Goal: Task Accomplishment & Management: Manage account settings

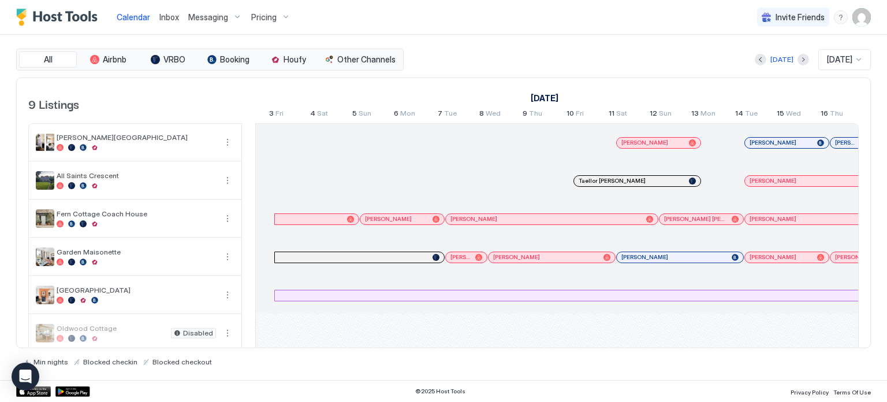
scroll to position [0, 642]
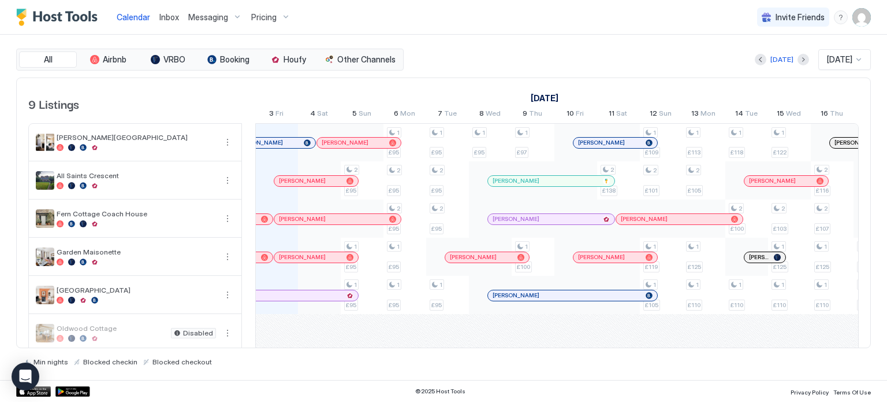
click at [862, 15] on img "User profile" at bounding box center [862, 17] width 18 height 18
click at [764, 61] on span "Settings" at bounding box center [757, 65] width 31 height 10
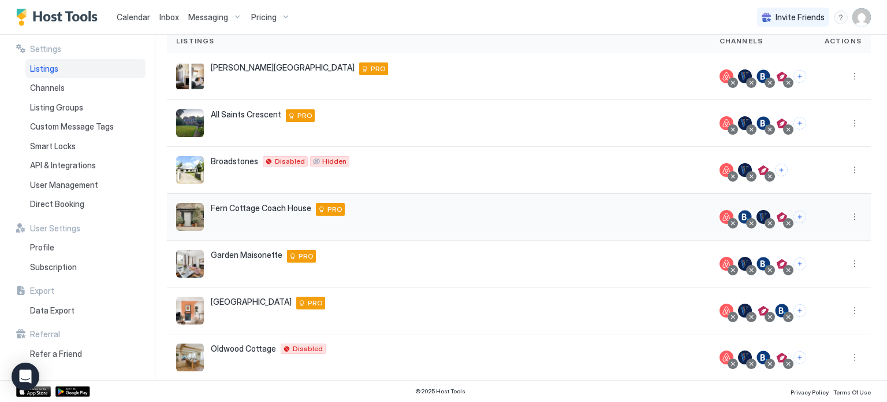
scroll to position [95, 0]
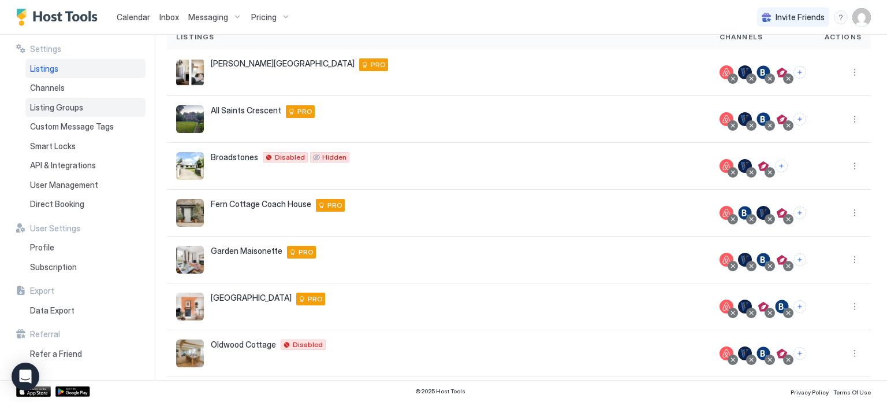
click at [78, 104] on span "Listing Groups" at bounding box center [56, 107] width 53 height 10
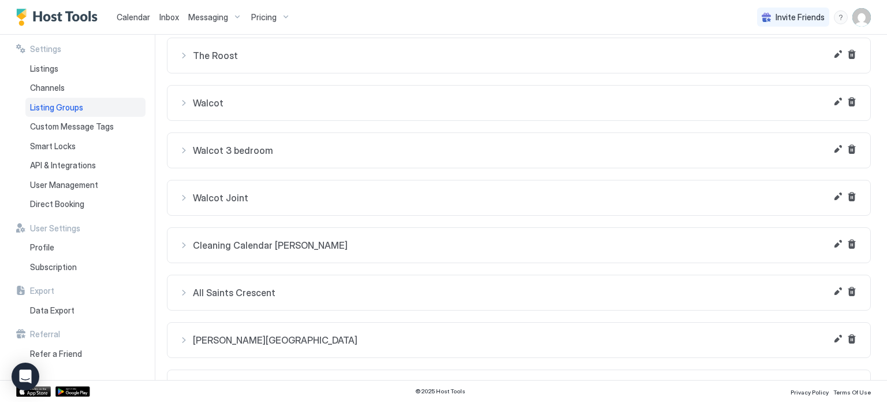
scroll to position [575, 0]
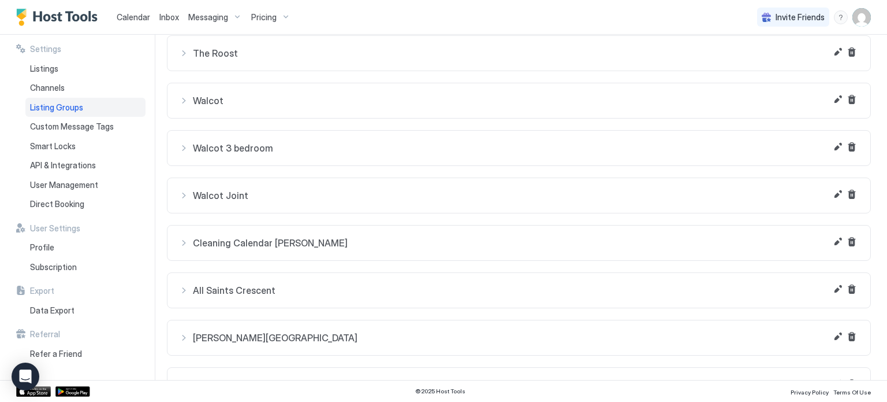
click at [284, 237] on span "Cleaning Calendar [PERSON_NAME]" at bounding box center [526, 243] width 666 height 12
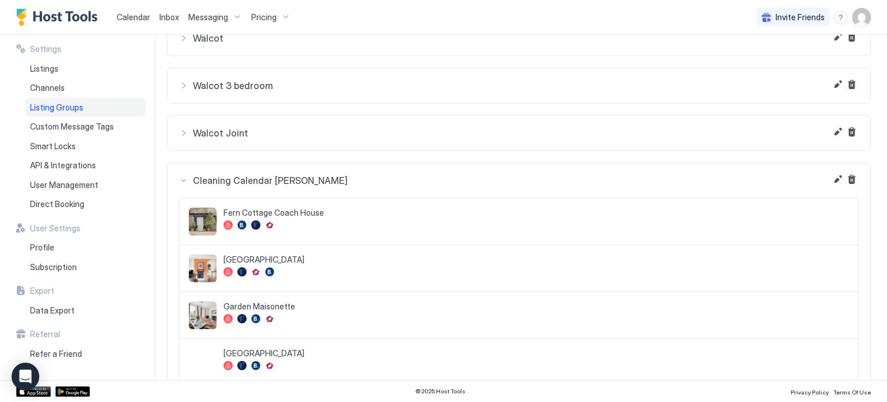
scroll to position [625, 0]
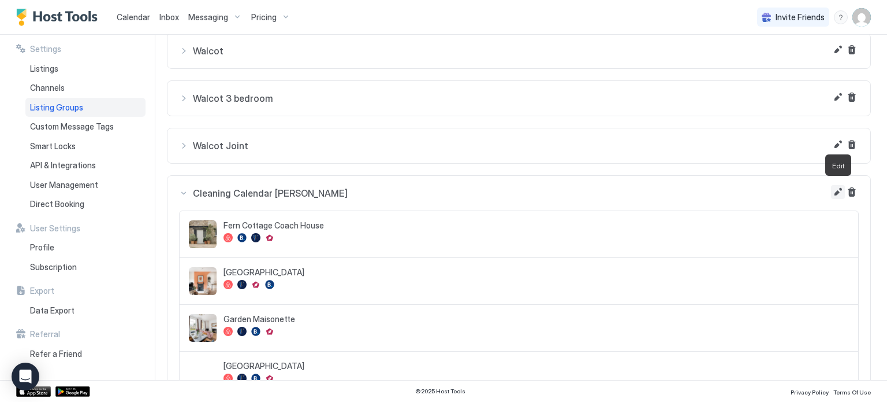
click at [835, 187] on button "Edit" at bounding box center [838, 192] width 14 height 14
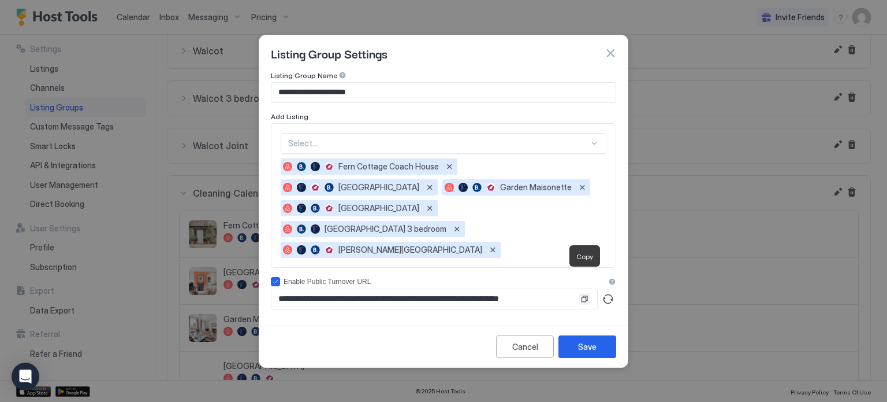
click at [585, 293] on button "Copy" at bounding box center [585, 299] width 12 height 12
click at [578, 340] on div "Save" at bounding box center [587, 346] width 18 height 12
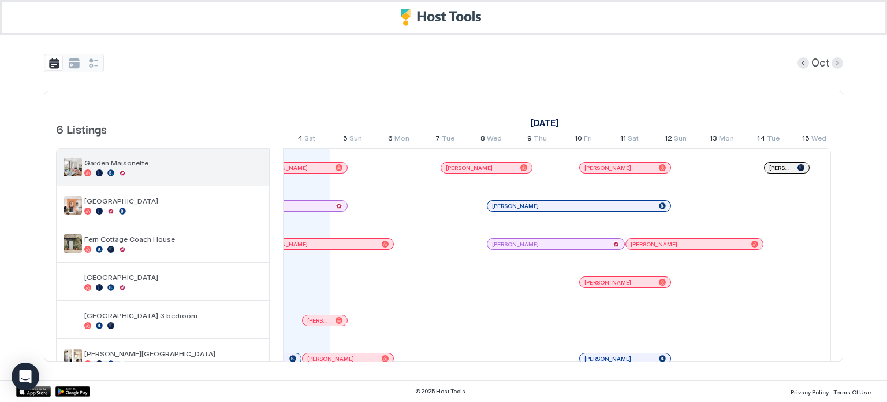
scroll to position [14, 0]
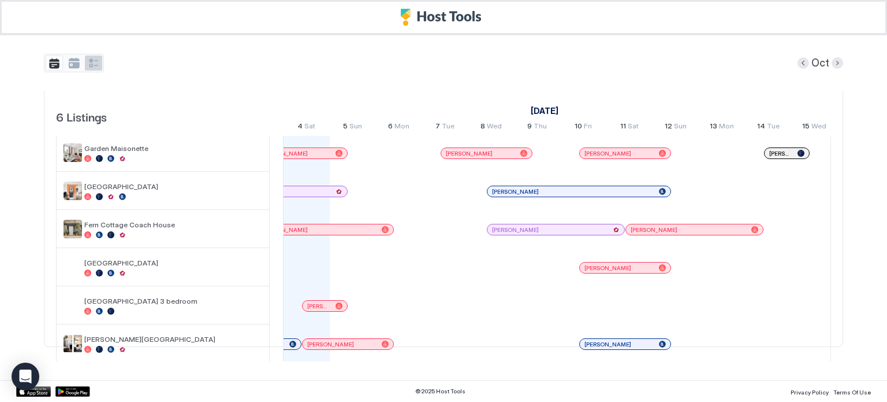
click at [94, 62] on button "tab-group" at bounding box center [93, 62] width 17 height 15
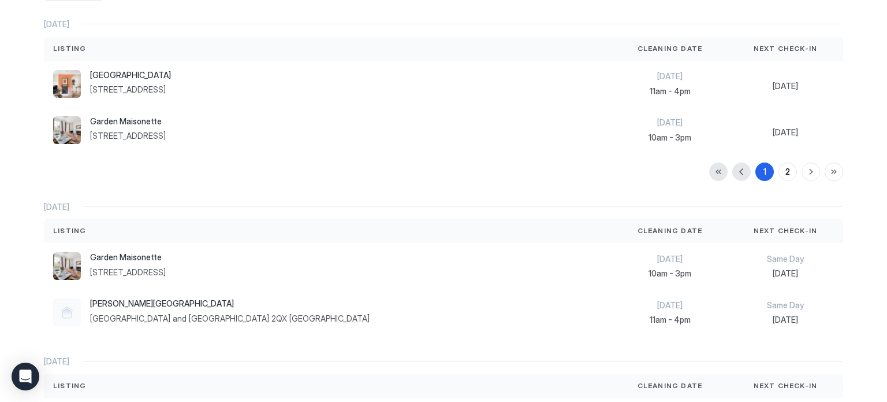
scroll to position [70, 0]
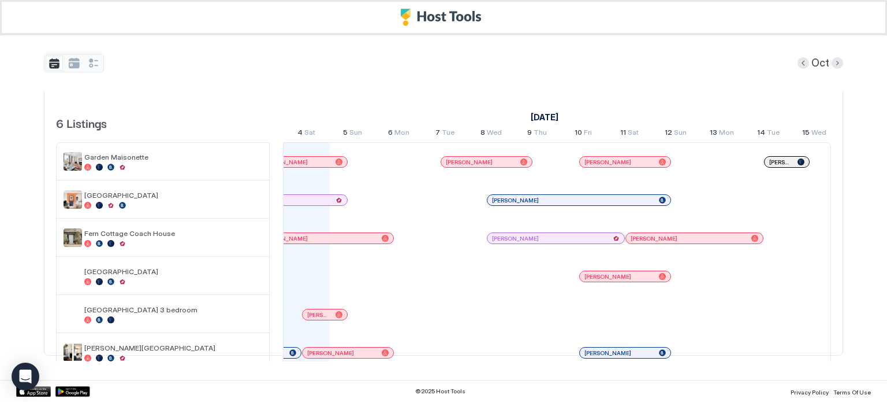
scroll to position [14, 0]
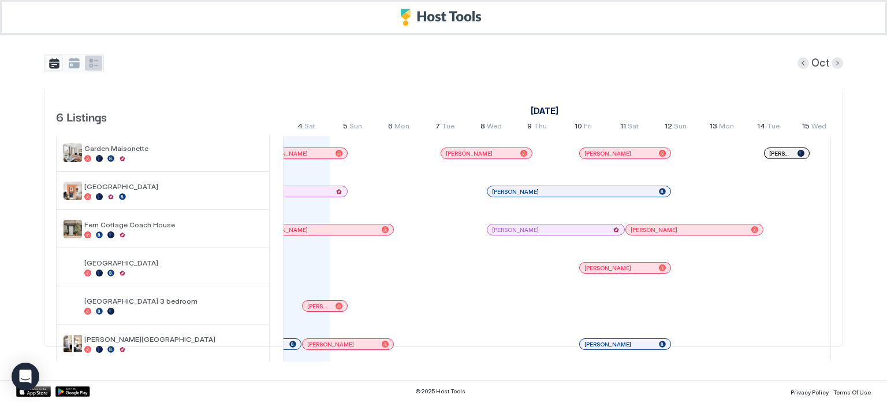
click at [93, 61] on button "tab-group" at bounding box center [93, 62] width 17 height 15
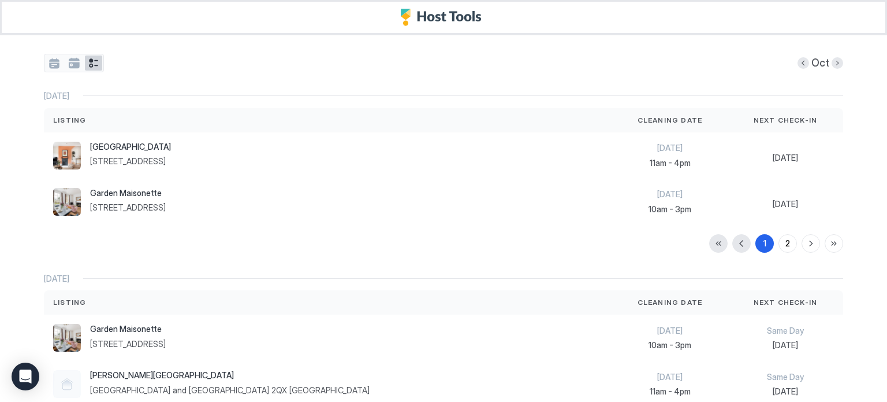
scroll to position [0, 0]
click at [787, 241] on div "2" at bounding box center [788, 243] width 5 height 12
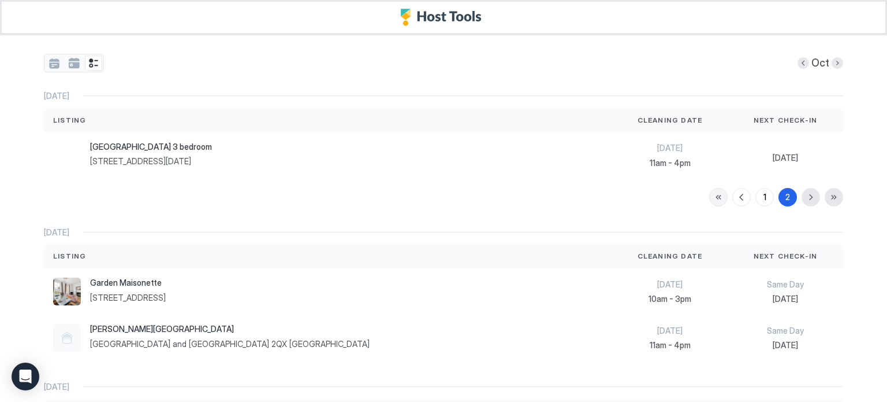
click at [720, 198] on button "button" at bounding box center [718, 197] width 18 height 18
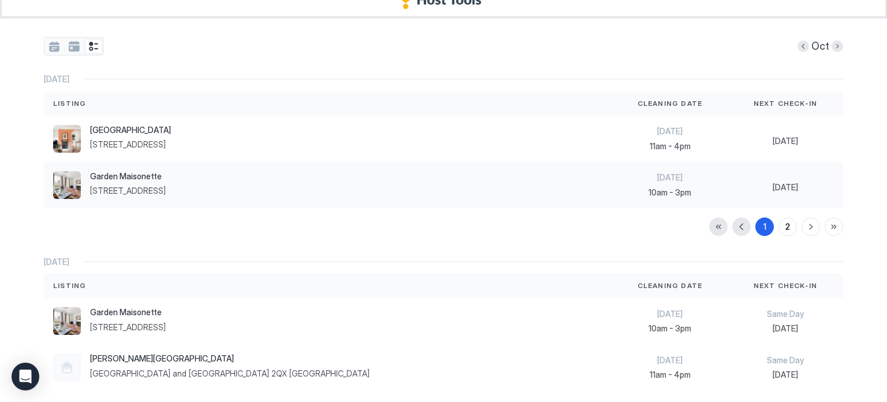
scroll to position [18, 0]
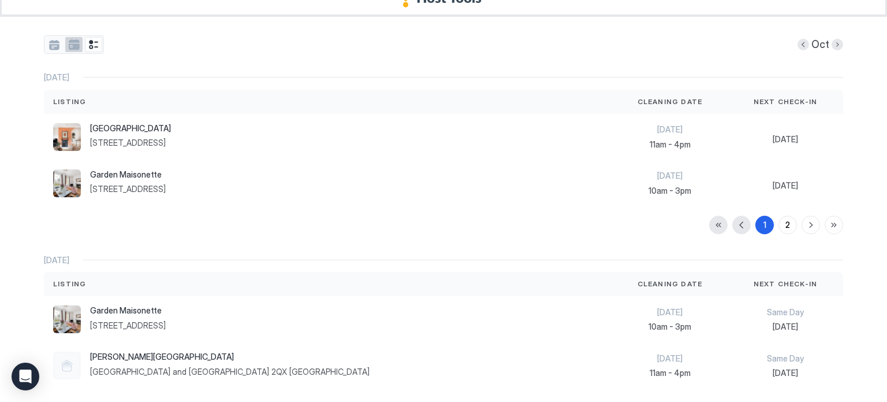
click at [73, 44] on button "tab-group" at bounding box center [73, 44] width 17 height 15
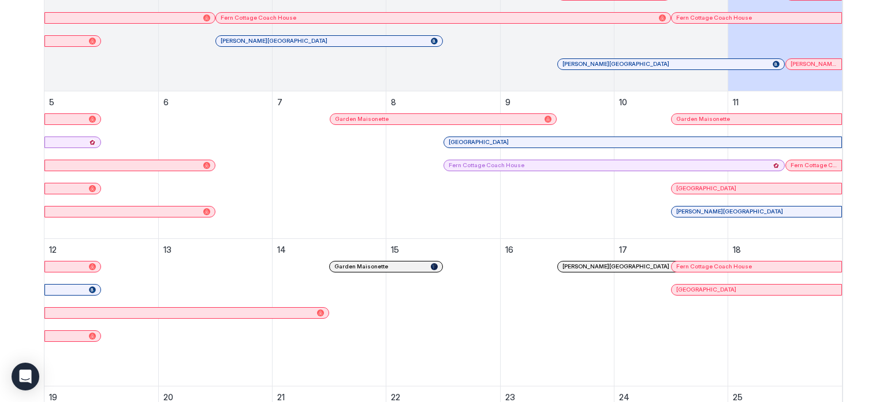
scroll to position [0, 0]
